Goal: Task Accomplishment & Management: Manage account settings

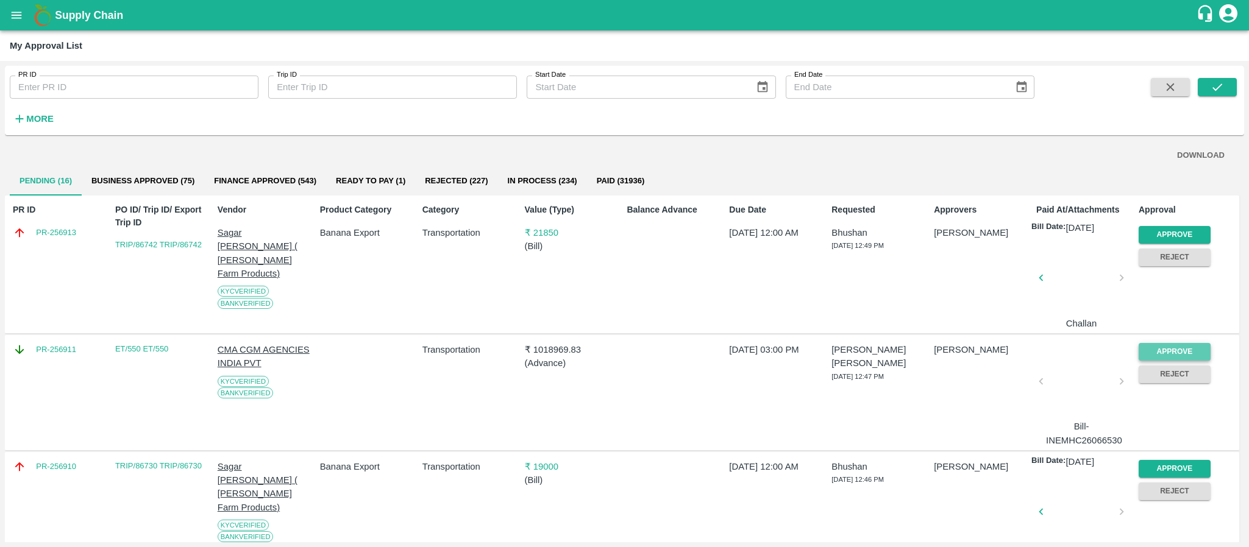
click at [1185, 349] on button "Approve" at bounding box center [1175, 352] width 72 height 18
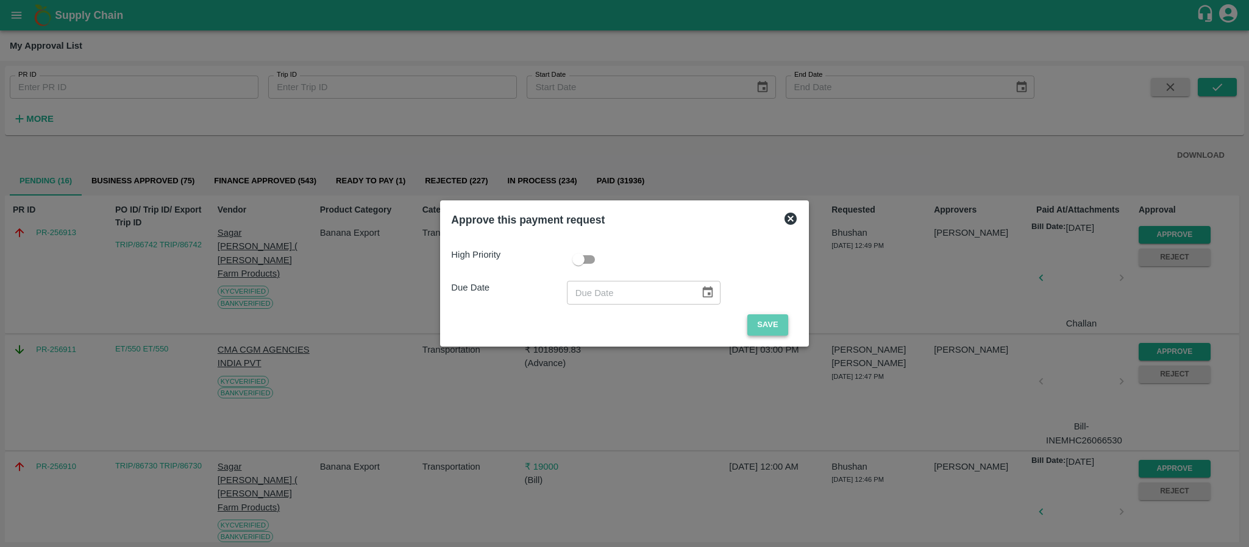
click at [759, 328] on button "Save" at bounding box center [767, 325] width 40 height 21
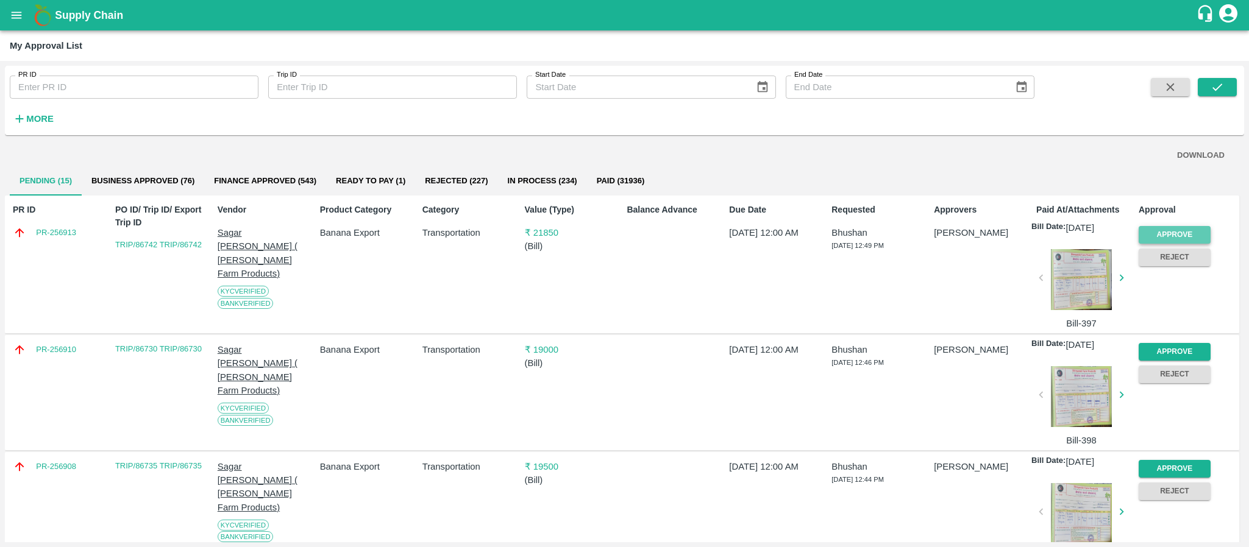
click at [1171, 234] on button "Approve" at bounding box center [1175, 235] width 72 height 18
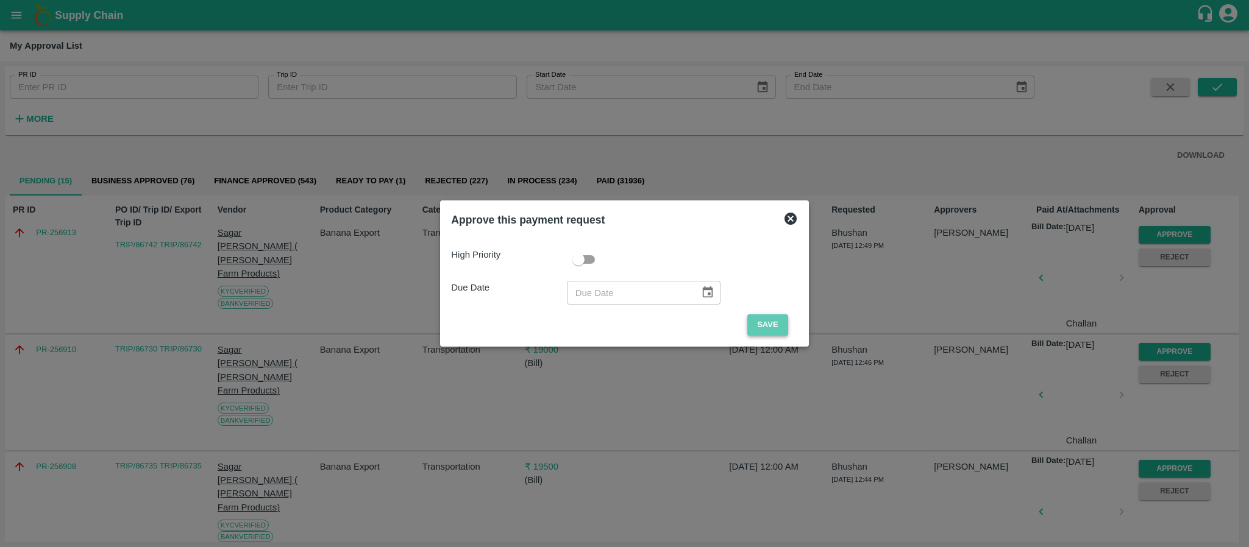
click at [761, 332] on button "Save" at bounding box center [767, 325] width 40 height 21
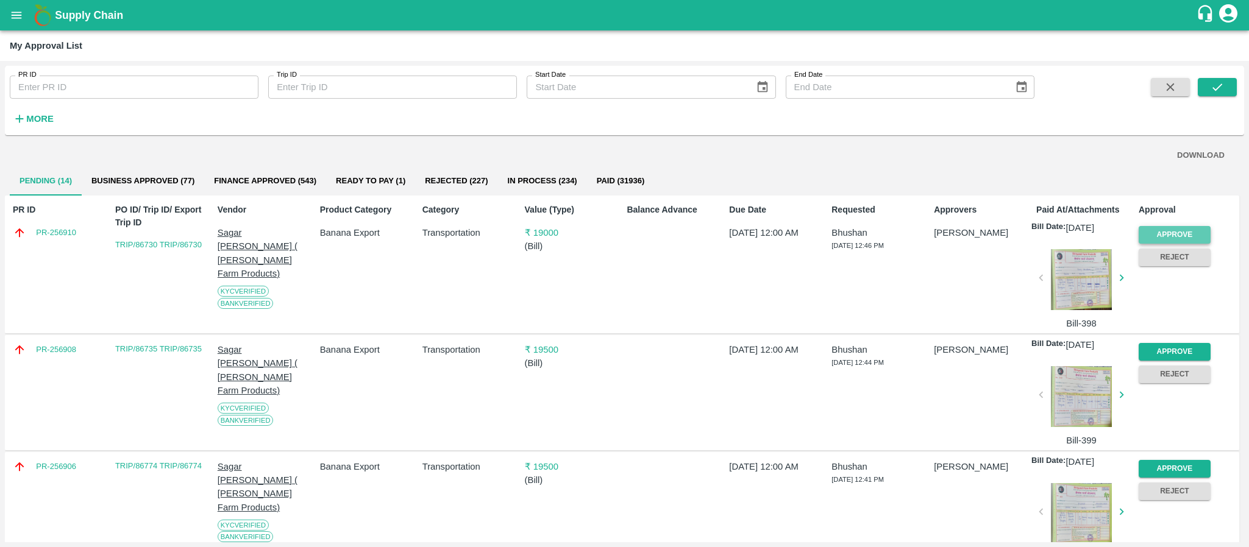
click at [1174, 232] on button "Approve" at bounding box center [1175, 235] width 72 height 18
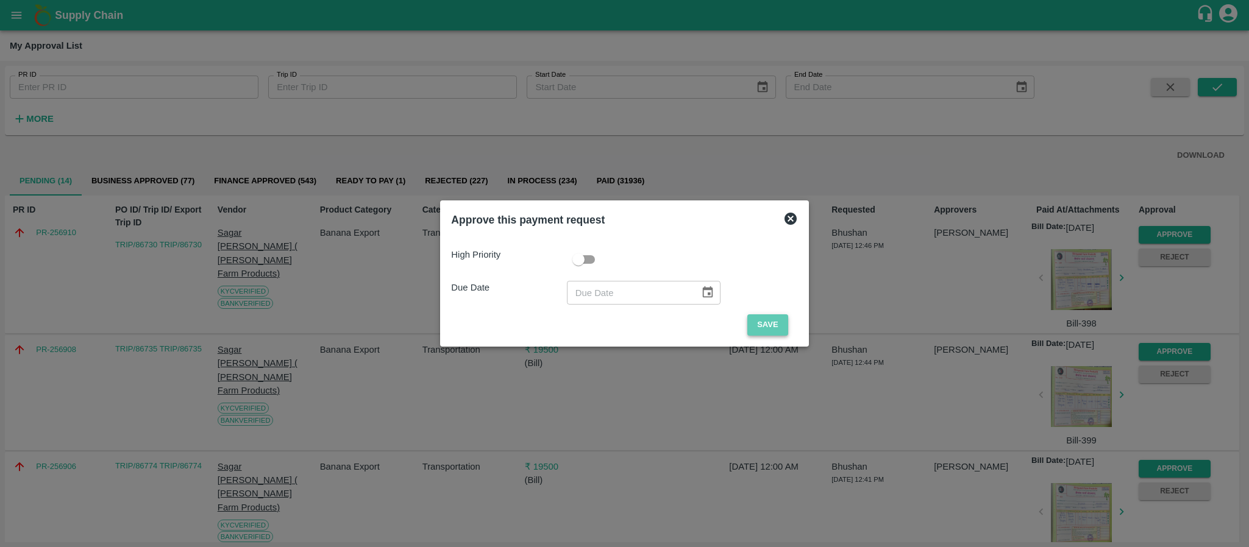
click at [750, 322] on button "Save" at bounding box center [767, 325] width 40 height 21
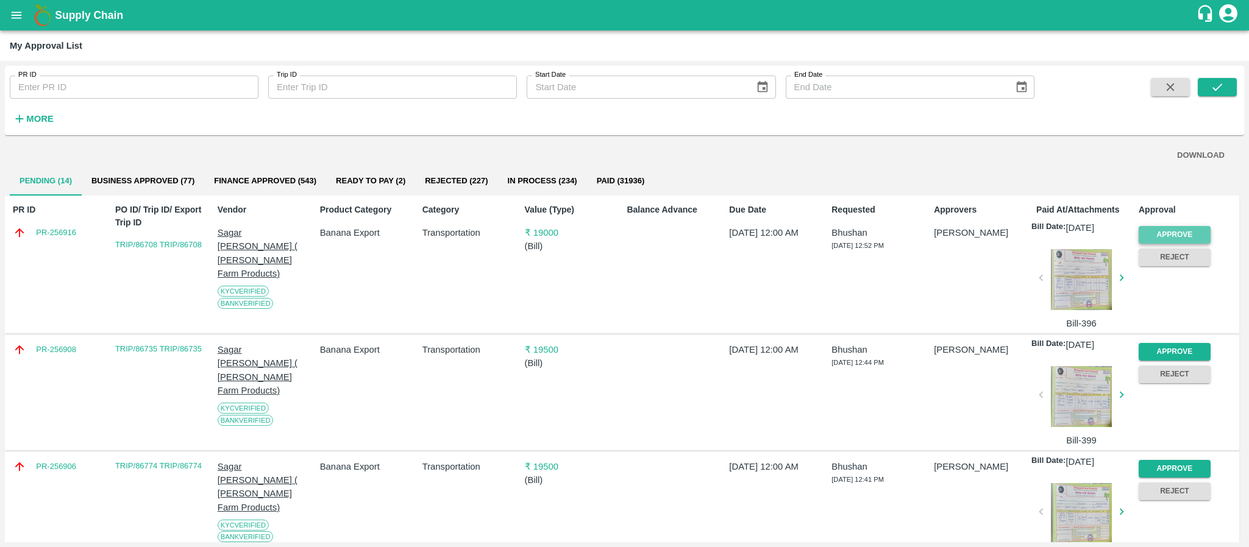
click at [1185, 234] on button "Approve" at bounding box center [1175, 235] width 72 height 18
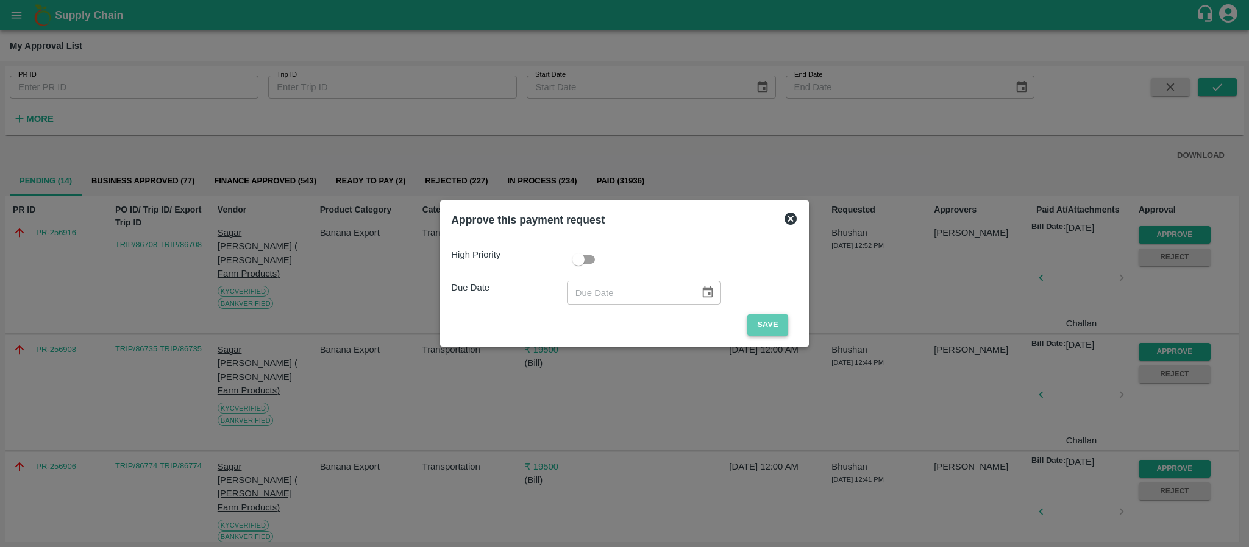
click at [774, 324] on button "Save" at bounding box center [767, 325] width 40 height 21
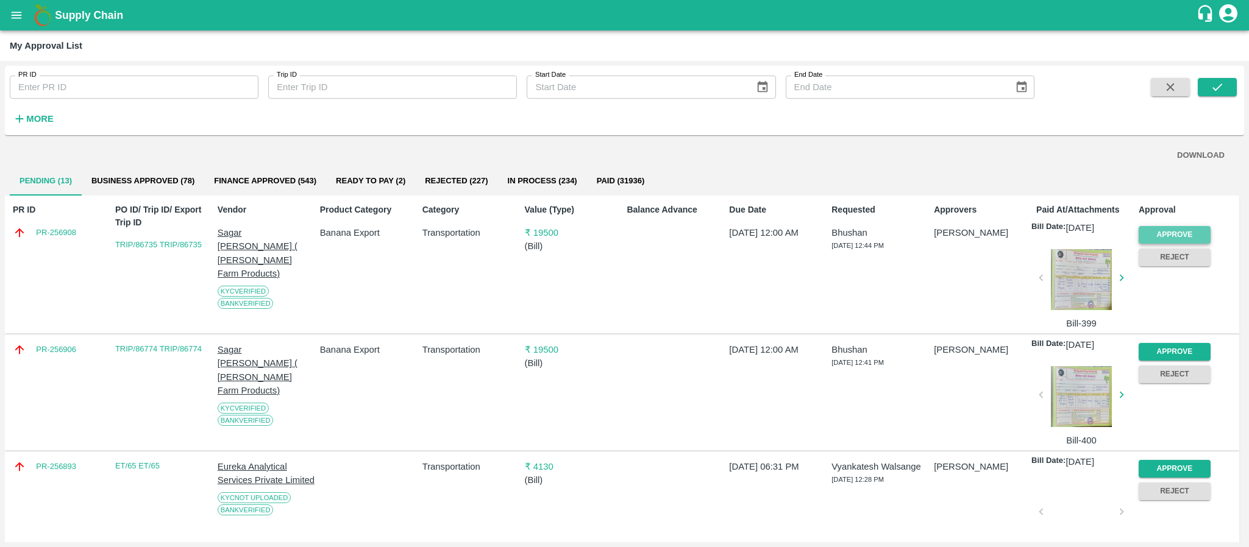
click at [1194, 234] on button "Approve" at bounding box center [1175, 235] width 72 height 18
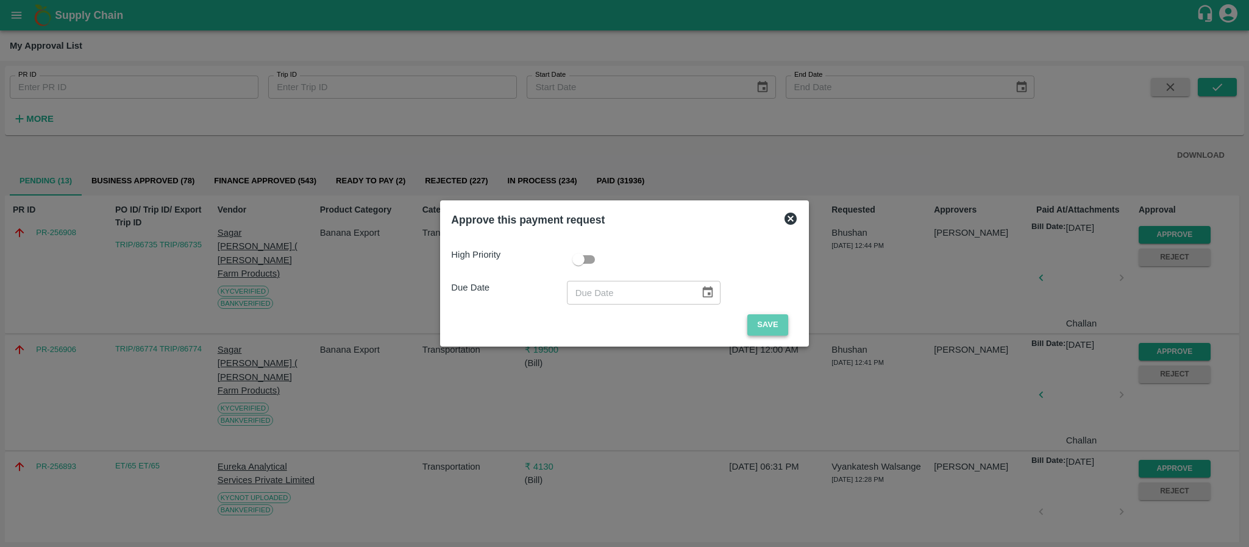
click at [750, 315] on button "Save" at bounding box center [767, 325] width 40 height 21
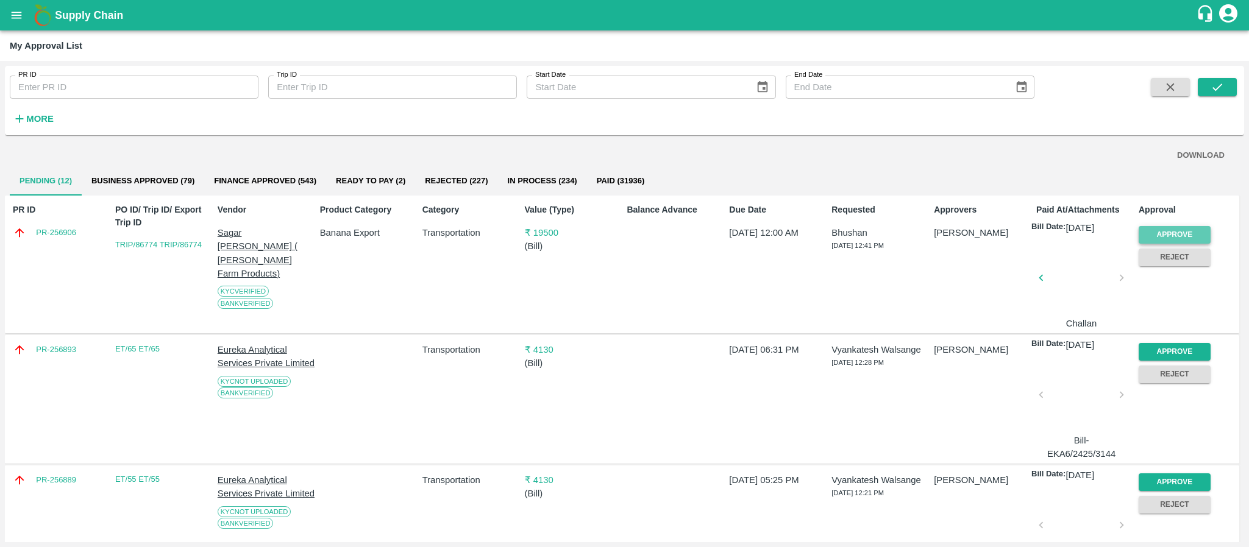
click at [1163, 233] on button "Approve" at bounding box center [1175, 235] width 72 height 18
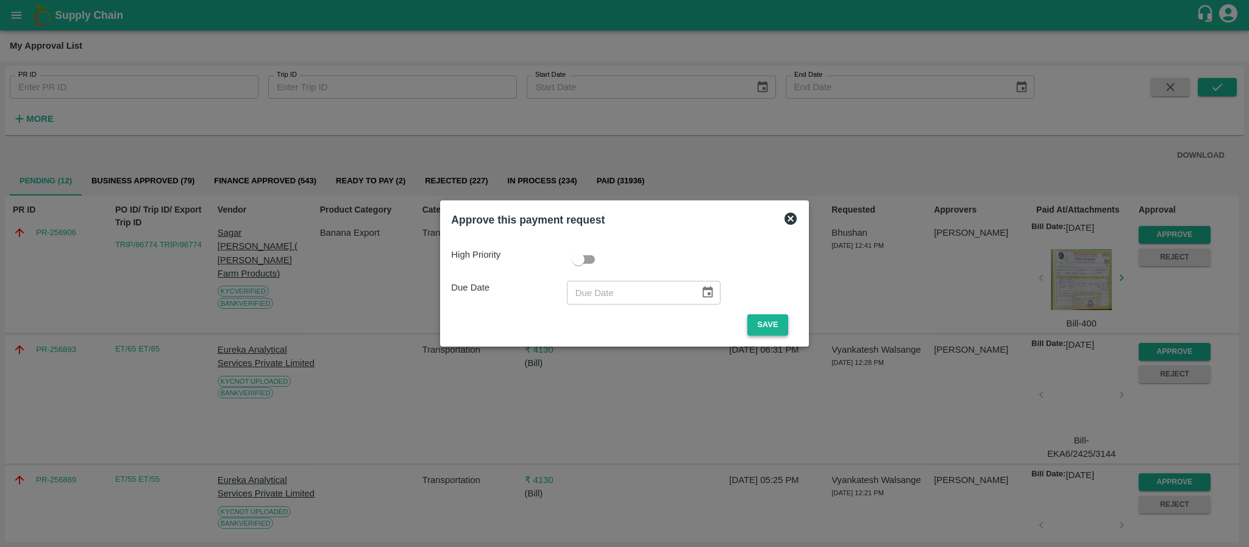
click at [765, 326] on button "Save" at bounding box center [767, 325] width 40 height 21
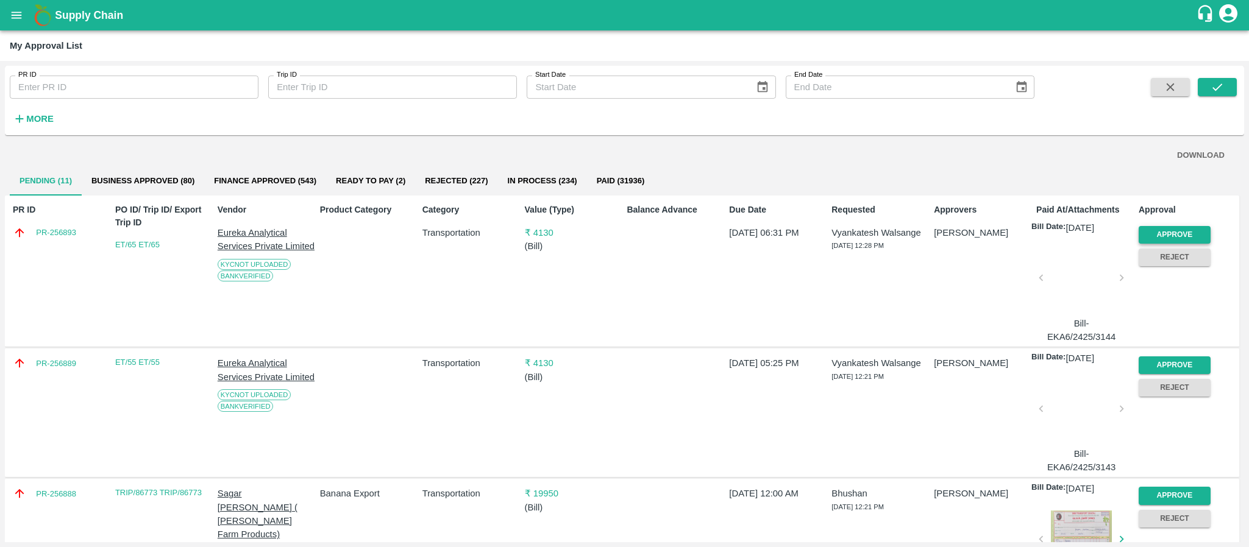
click at [1172, 227] on button "Approve" at bounding box center [1175, 235] width 72 height 18
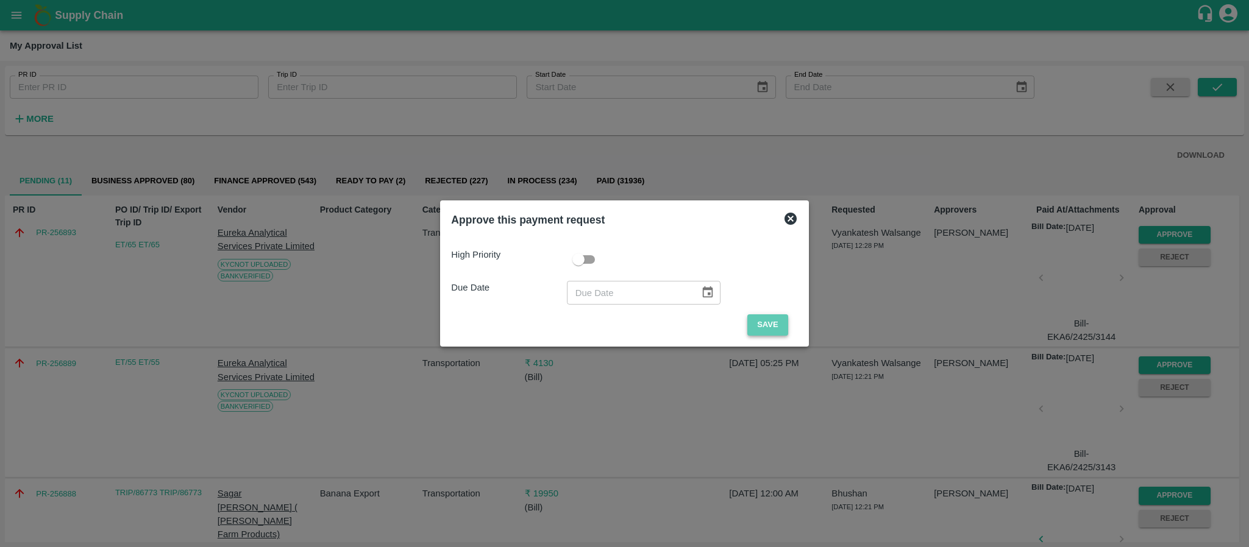
click at [774, 323] on button "Save" at bounding box center [767, 325] width 40 height 21
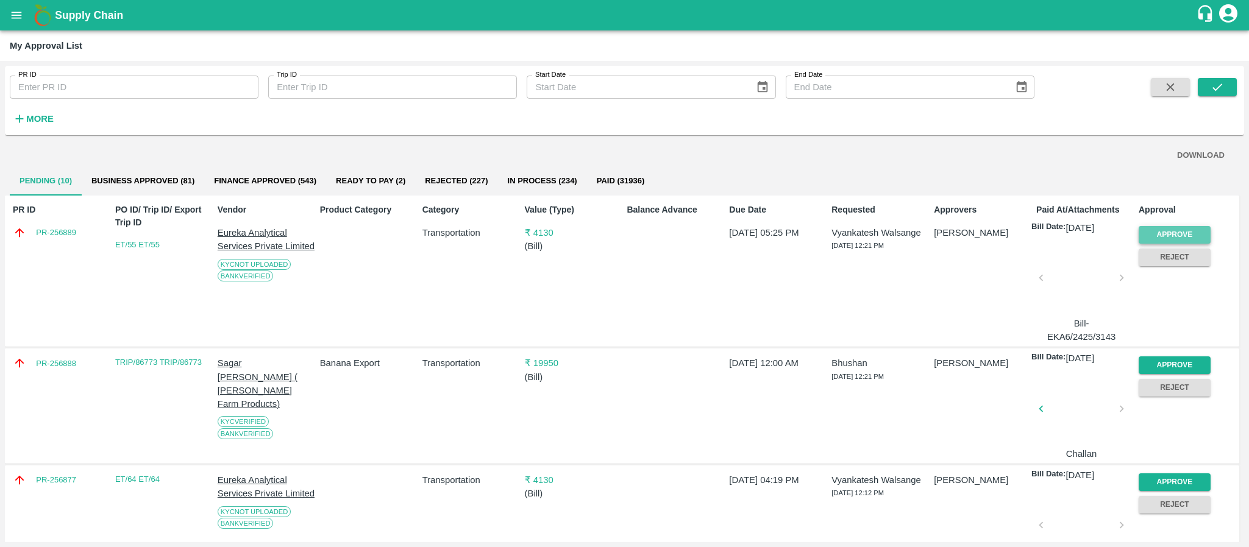
click at [1167, 227] on button "Approve" at bounding box center [1175, 235] width 72 height 18
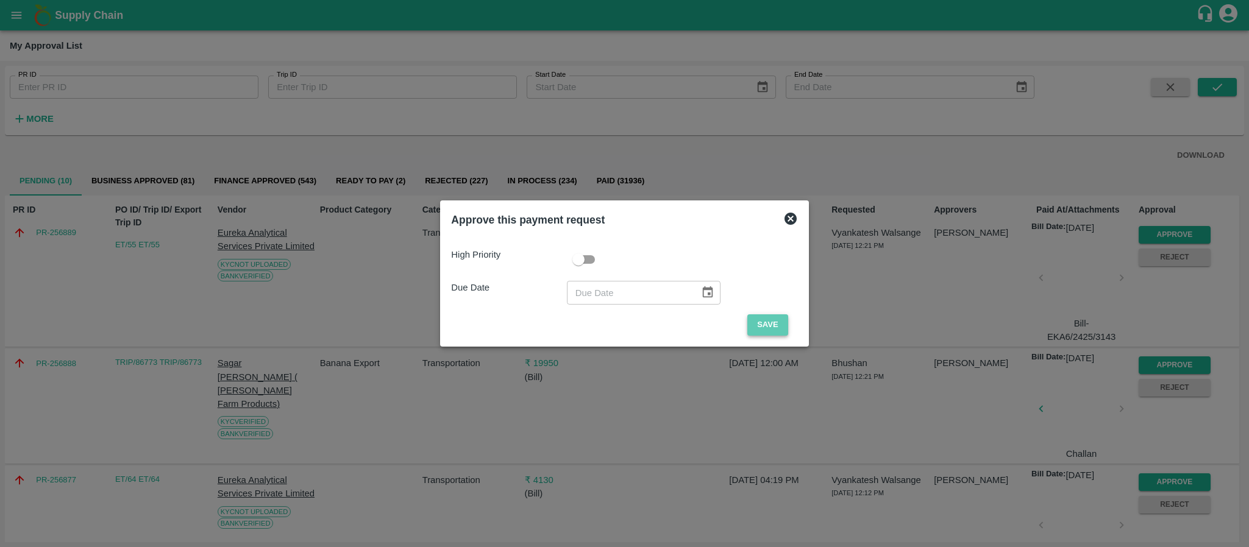
click at [772, 333] on button "Save" at bounding box center [767, 325] width 40 height 21
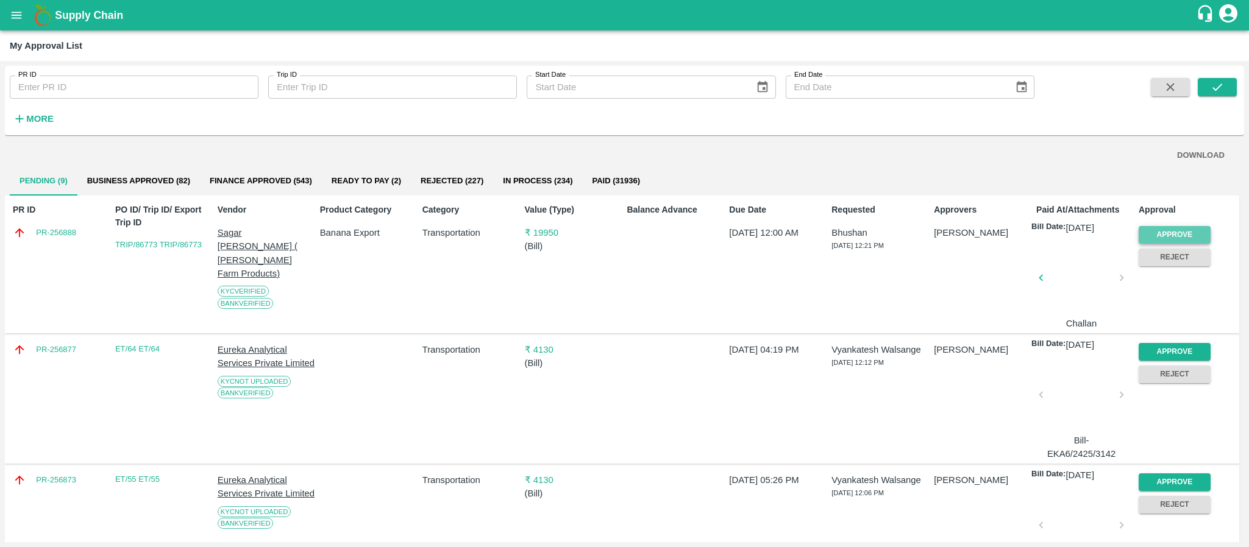
click at [1150, 233] on button "Approve" at bounding box center [1175, 235] width 72 height 18
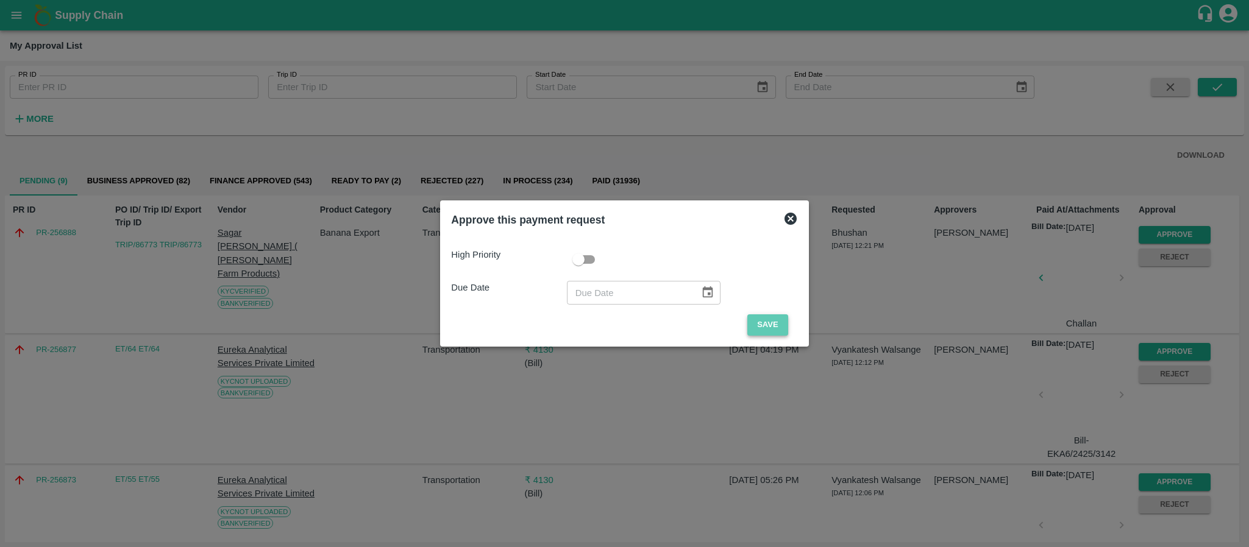
click at [761, 322] on button "Save" at bounding box center [767, 325] width 40 height 21
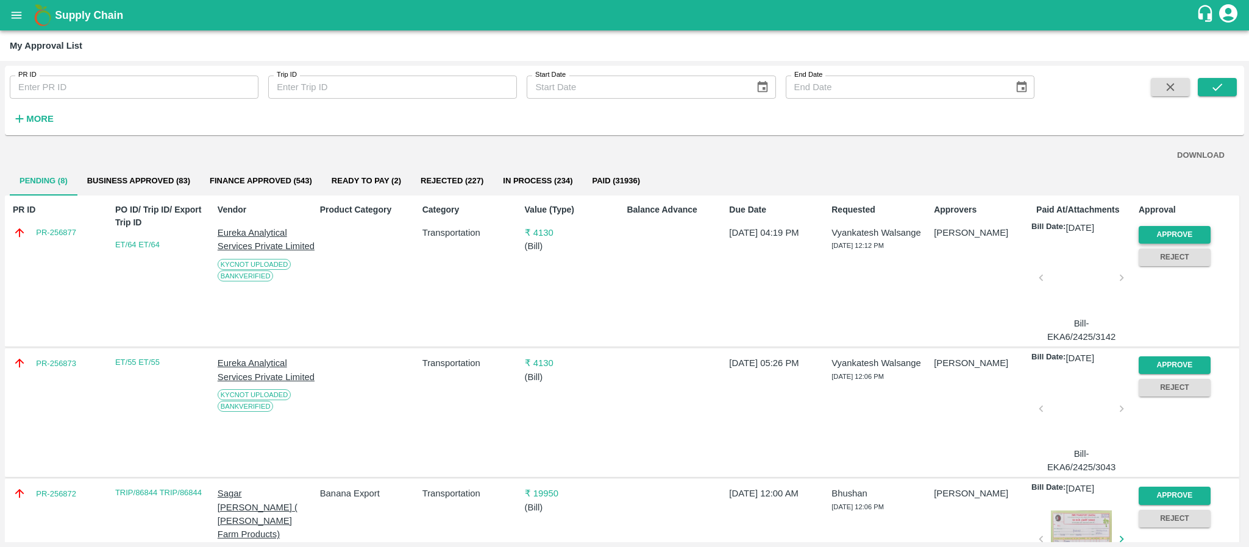
click at [1153, 237] on button "Approve" at bounding box center [1175, 235] width 72 height 18
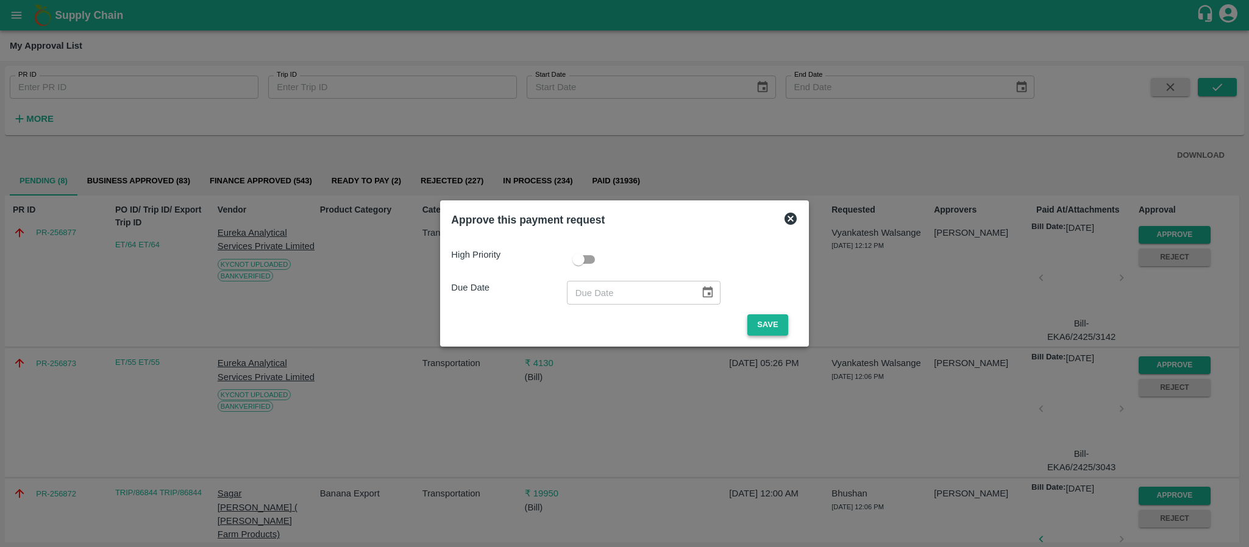
click at [771, 323] on button "Save" at bounding box center [767, 325] width 40 height 21
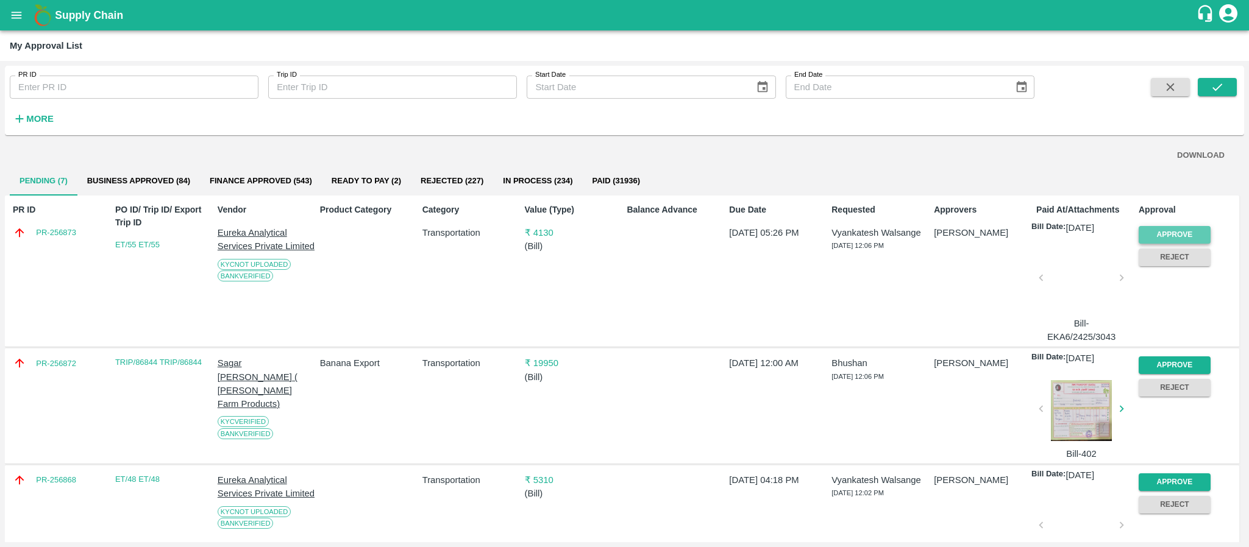
click at [1156, 227] on button "Approve" at bounding box center [1175, 235] width 72 height 18
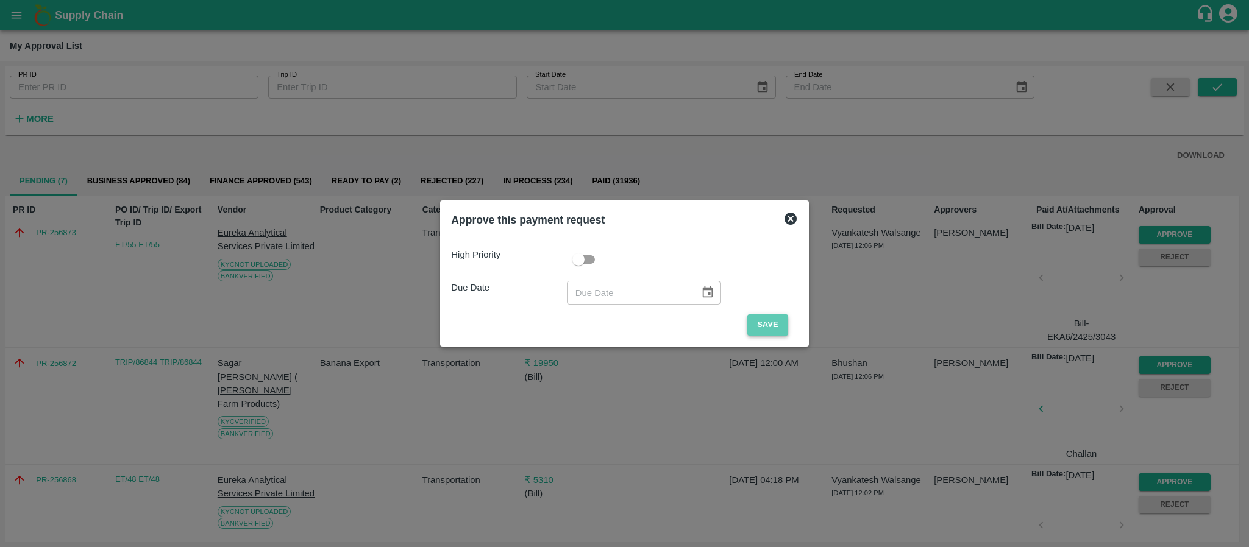
click at [754, 323] on button "Save" at bounding box center [767, 325] width 40 height 21
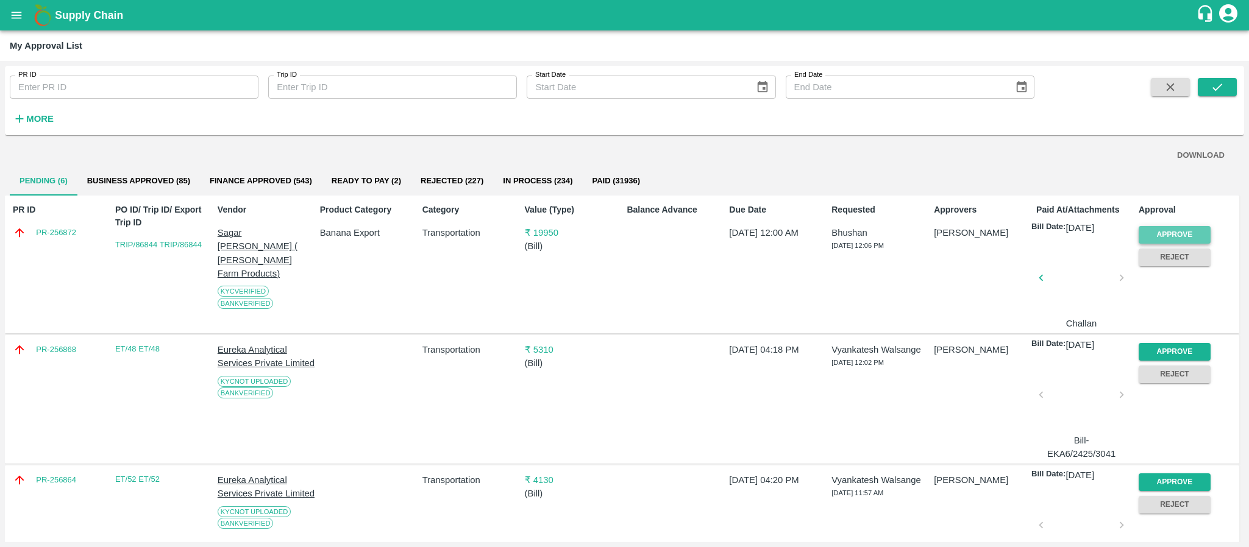
click at [1177, 226] on button "Approve" at bounding box center [1175, 235] width 72 height 18
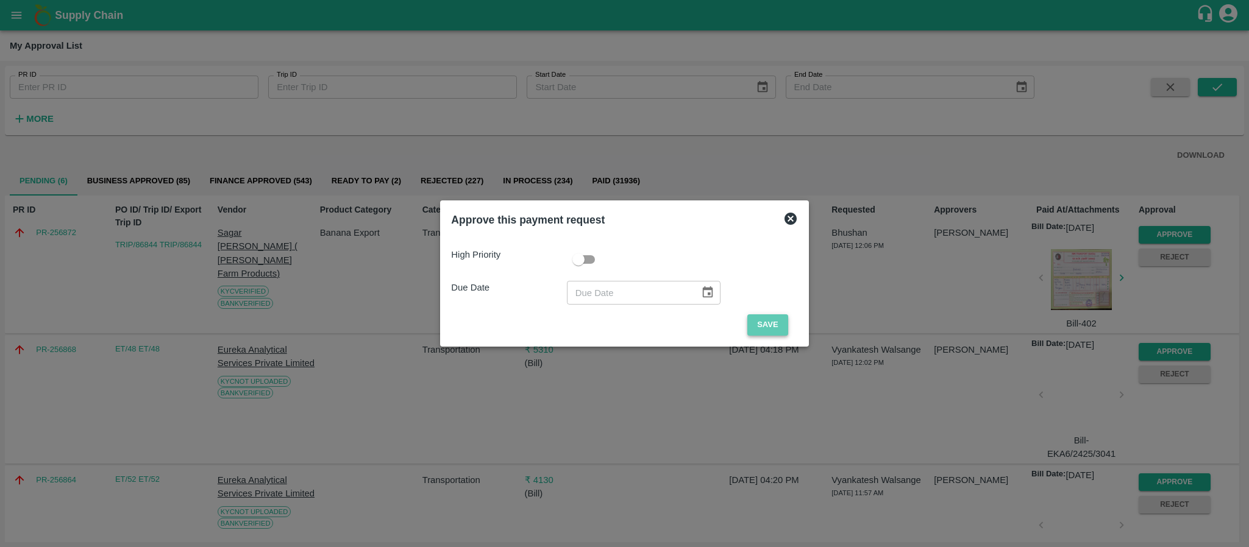
click at [756, 324] on button "Save" at bounding box center [767, 325] width 40 height 21
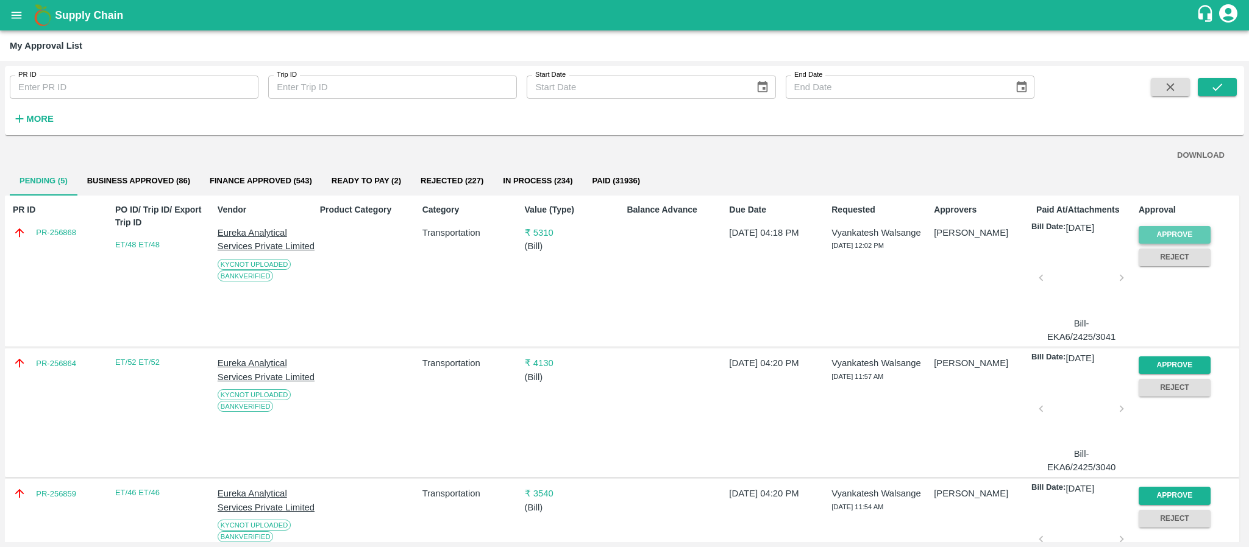
click at [1184, 227] on button "Approve" at bounding box center [1175, 235] width 72 height 18
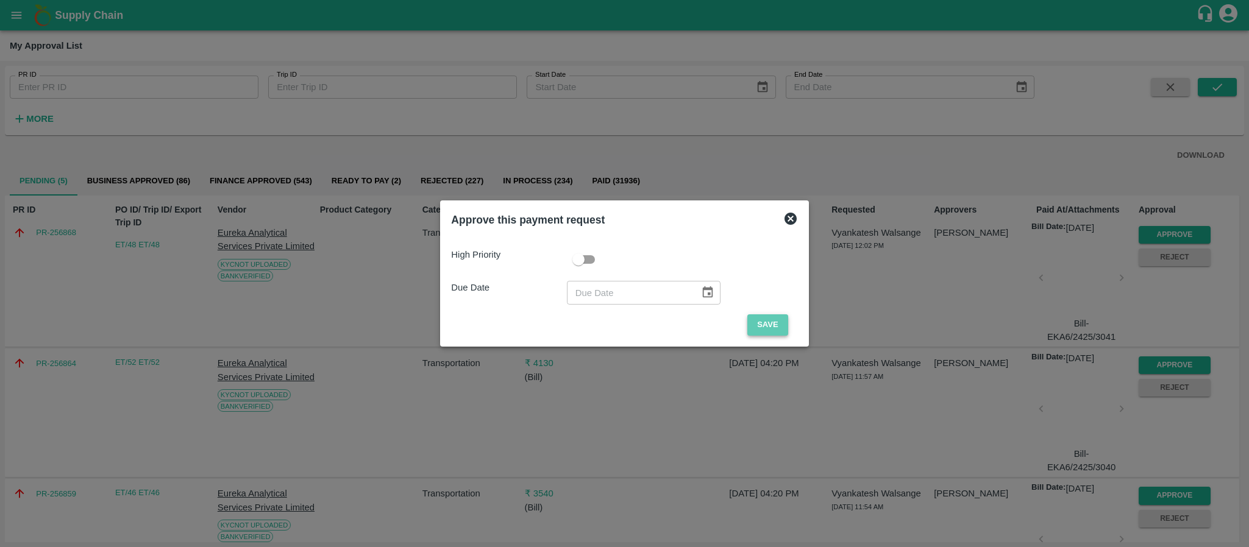
click at [754, 323] on button "Save" at bounding box center [767, 325] width 40 height 21
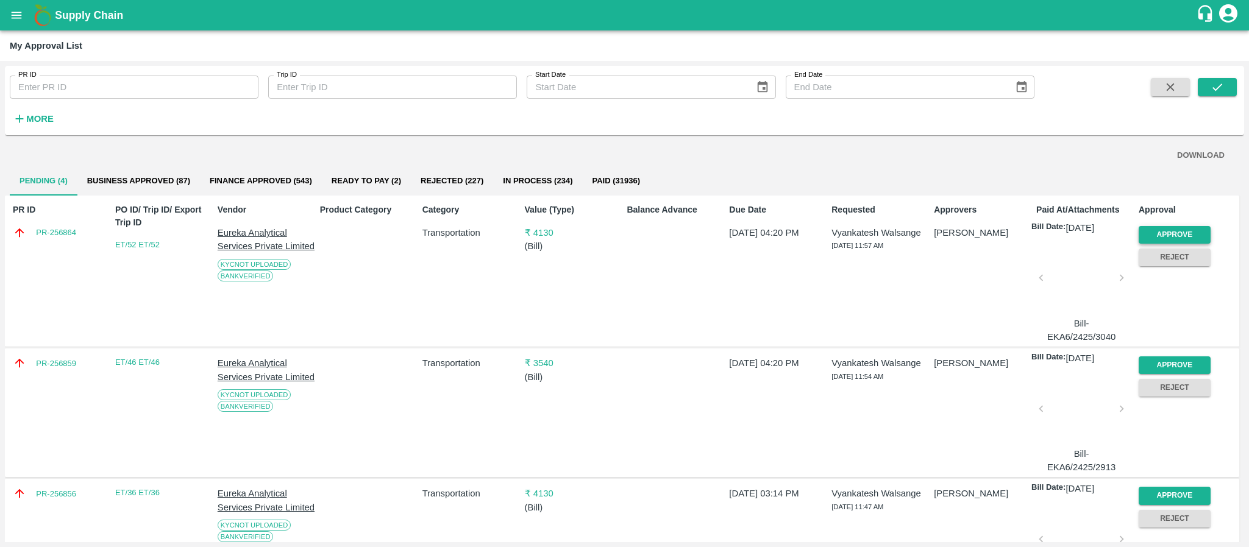
drag, startPoint x: 1173, startPoint y: 224, endPoint x: 1166, endPoint y: 234, distance: 12.7
click at [1166, 234] on div "Approve" at bounding box center [1172, 232] width 77 height 23
click at [1166, 234] on button "Approve" at bounding box center [1175, 235] width 72 height 18
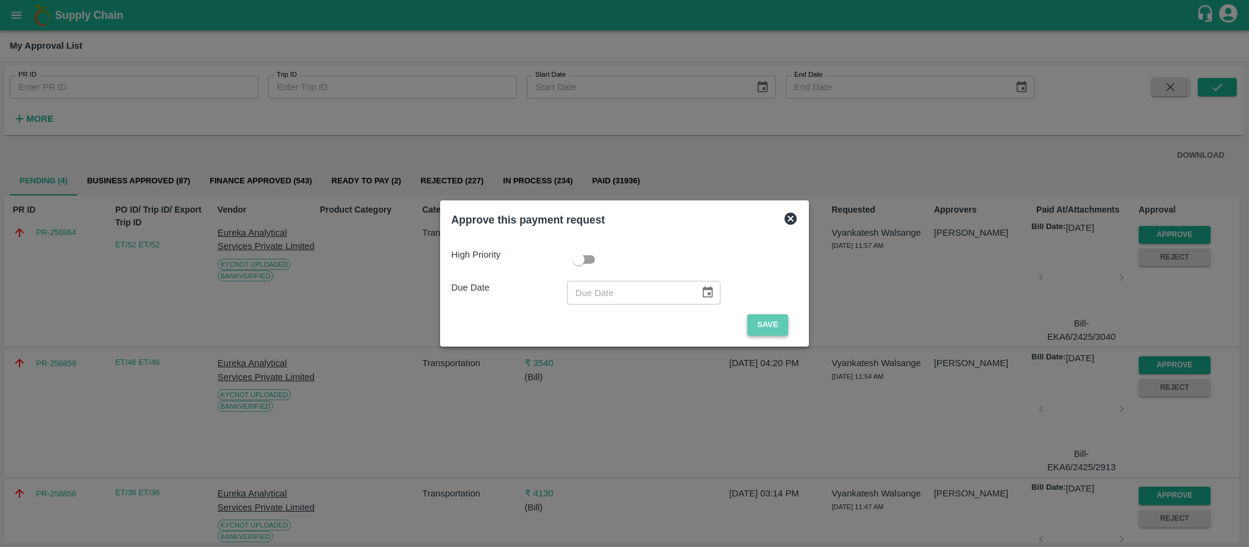
click at [756, 320] on button "Save" at bounding box center [767, 325] width 40 height 21
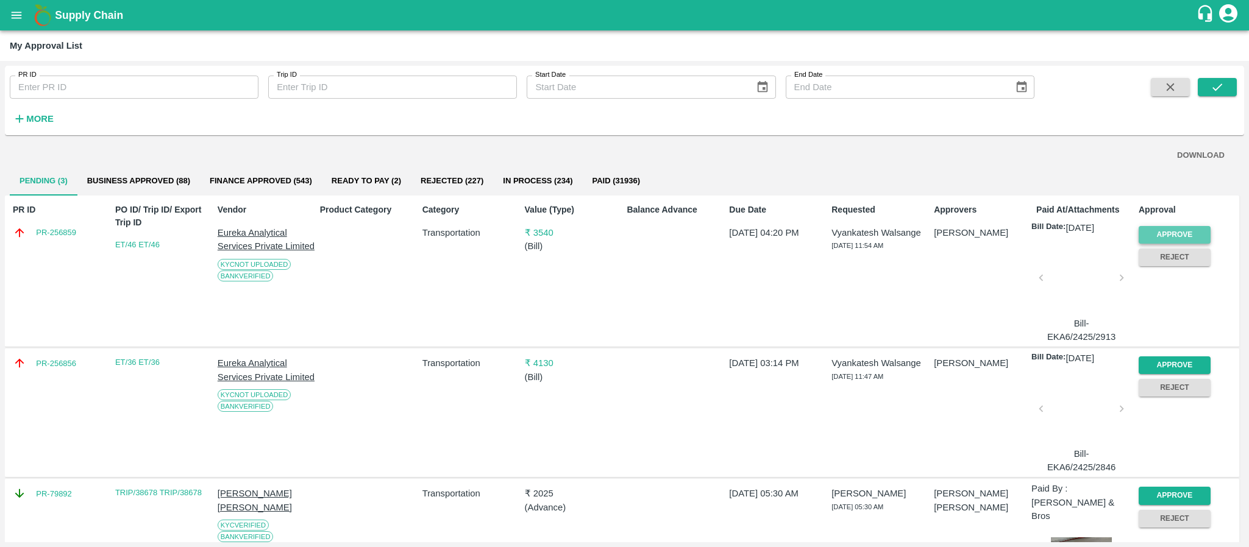
click at [1160, 238] on button "Approve" at bounding box center [1175, 235] width 72 height 18
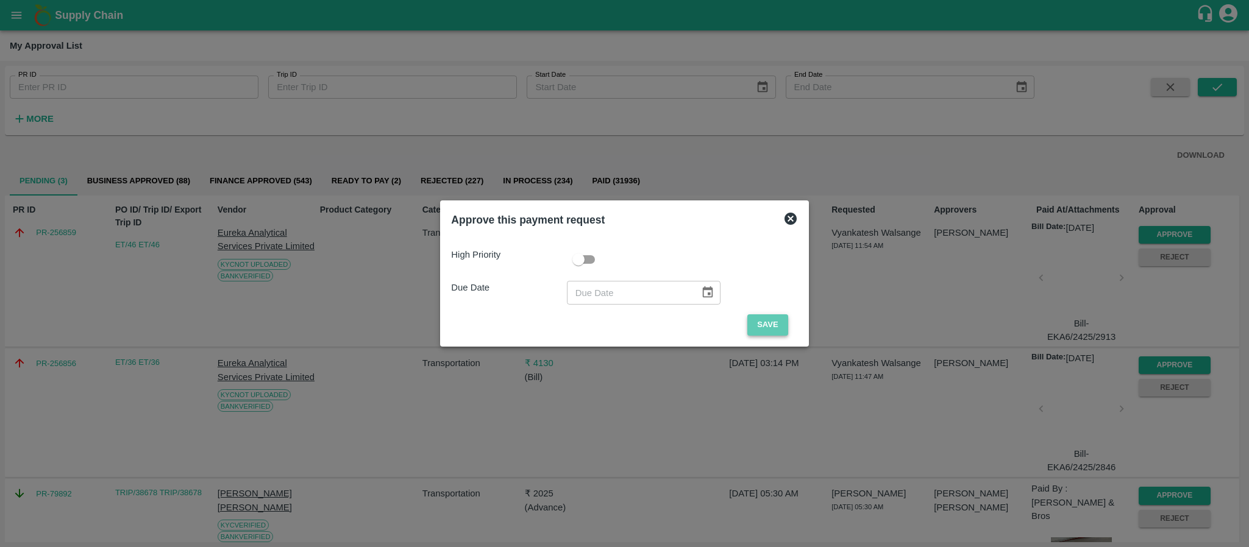
click at [769, 324] on button "Save" at bounding box center [767, 325] width 40 height 21
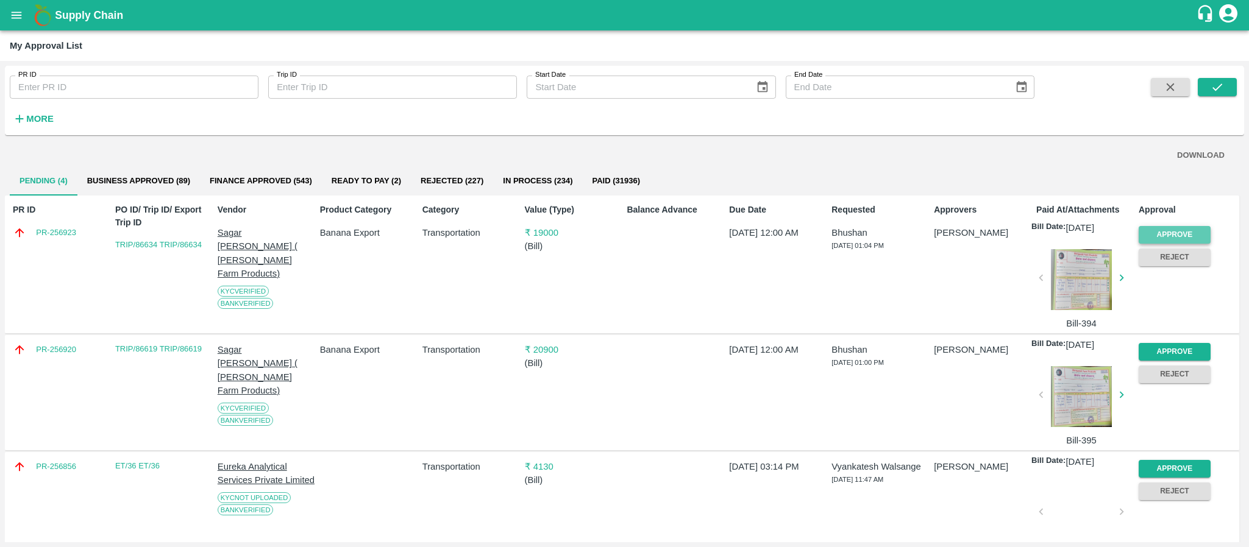
click at [1192, 227] on button "Approve" at bounding box center [1175, 235] width 72 height 18
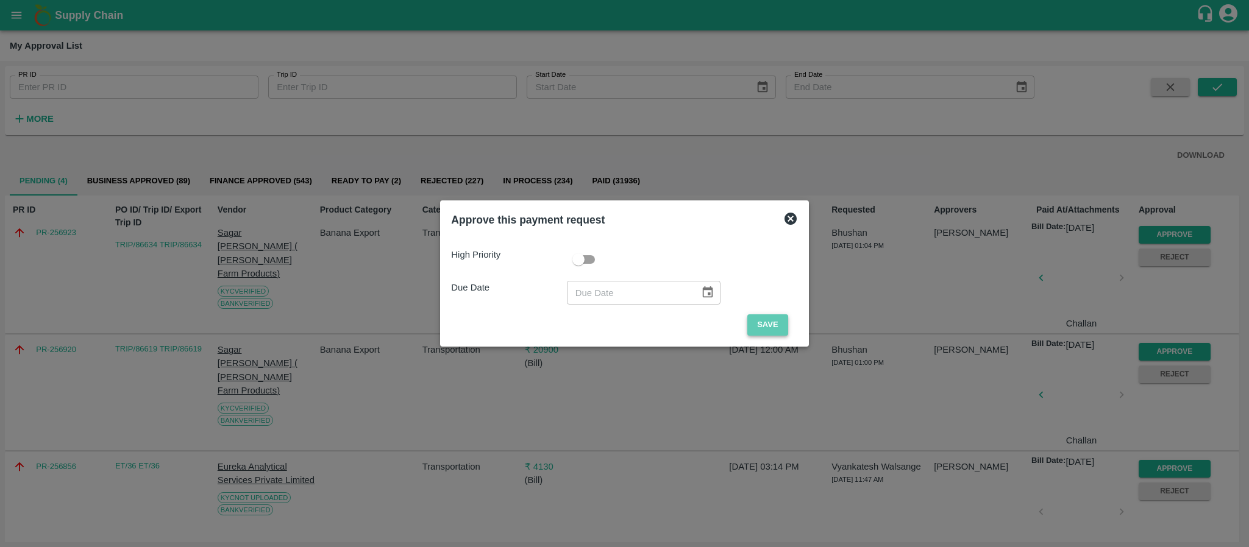
click at [774, 324] on button "Save" at bounding box center [767, 325] width 40 height 21
